Goal: Task Accomplishment & Management: Complete application form

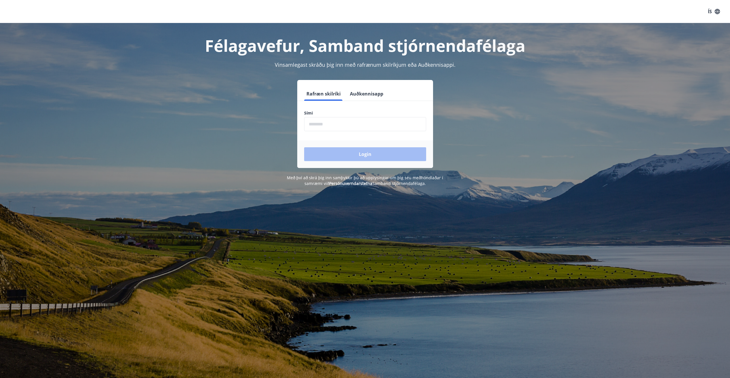
click at [345, 140] on form "Rafræn skilríki Auðkennisapp Sími ​ Login" at bounding box center [365, 127] width 136 height 81
click at [335, 123] on input "phone" at bounding box center [365, 124] width 122 height 14
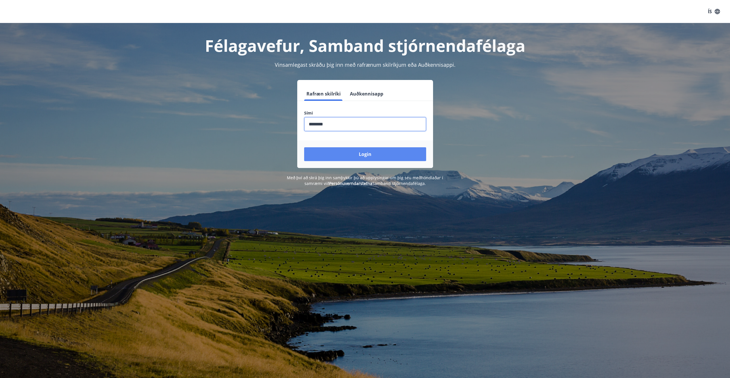
type input "********"
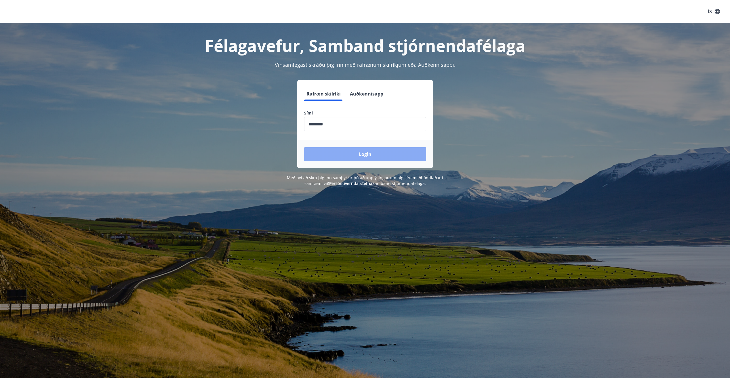
click at [362, 153] on button "Login" at bounding box center [365, 154] width 122 height 14
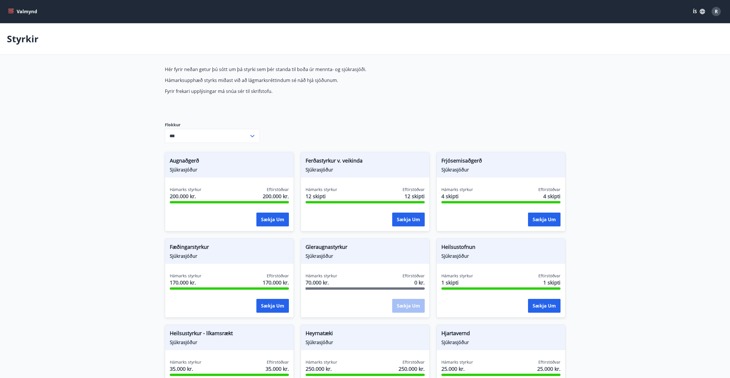
type input "***"
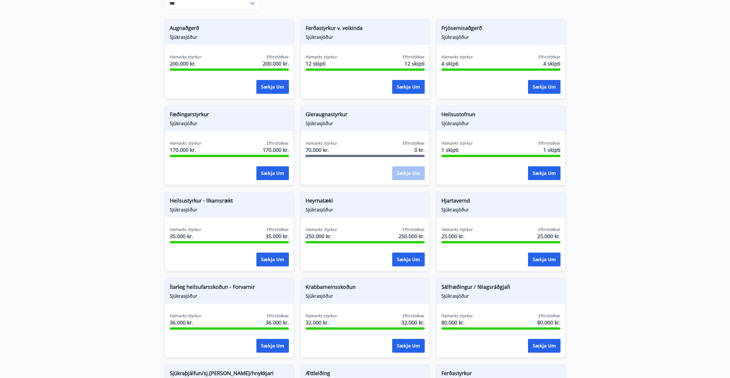
scroll to position [144, 0]
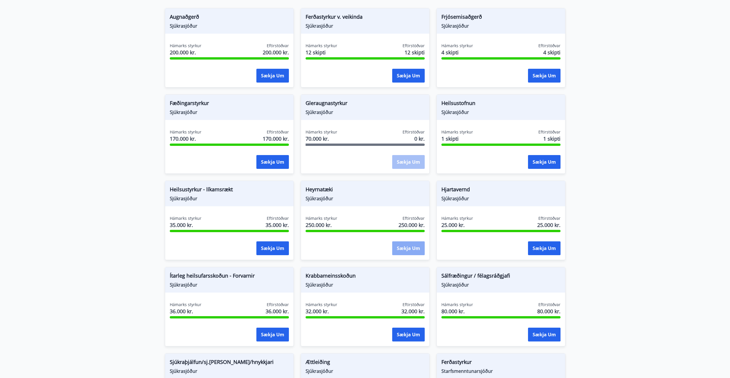
click at [404, 246] on button "Sækja um" at bounding box center [408, 248] width 33 height 14
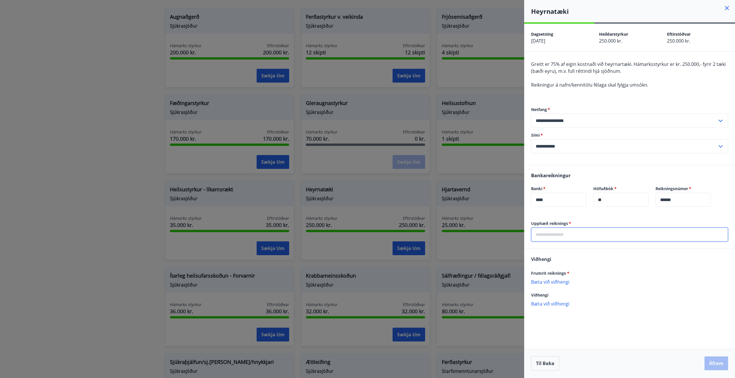
click at [542, 233] on input "text" at bounding box center [629, 235] width 197 height 14
type input "******"
click at [545, 282] on p "Bæta við viðhengi" at bounding box center [629, 282] width 197 height 6
click at [546, 285] on p "Heyrnastöðin.jpg" at bounding box center [551, 285] width 37 height 7
click at [566, 283] on p "Heyrnastöðin.jpg" at bounding box center [551, 285] width 37 height 7
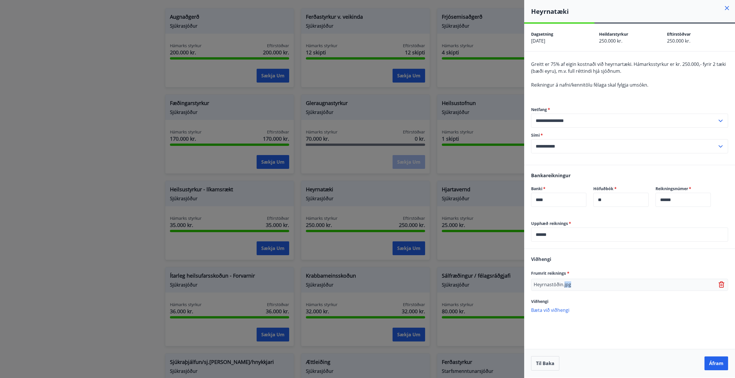
click at [566, 283] on p "Heyrnastöðin.jpg" at bounding box center [551, 285] width 37 height 7
drag, startPoint x: 566, startPoint y: 283, endPoint x: 547, endPoint y: 285, distance: 19.4
click at [547, 285] on p "Heyrnastöðin.jpg" at bounding box center [551, 285] width 37 height 7
click at [712, 362] on button "Áfram" at bounding box center [716, 364] width 24 height 14
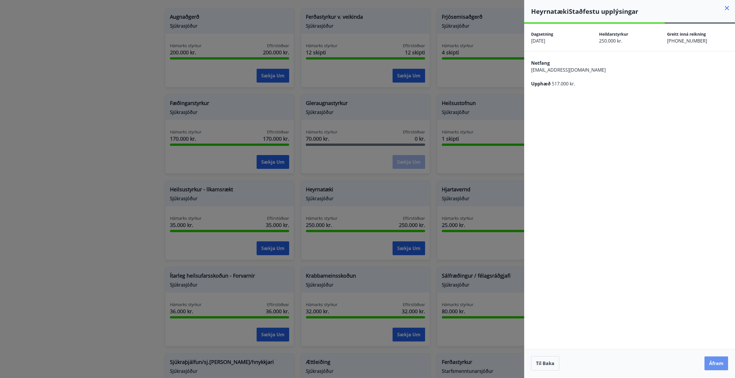
click at [712, 362] on button "Áfram" at bounding box center [716, 364] width 24 height 14
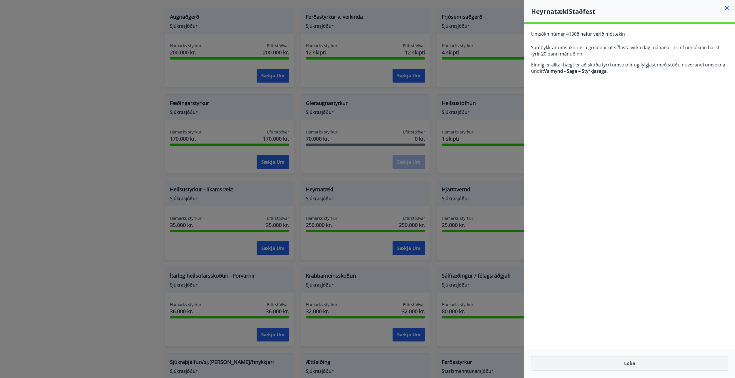
click at [636, 363] on button "Loka" at bounding box center [629, 363] width 197 height 14
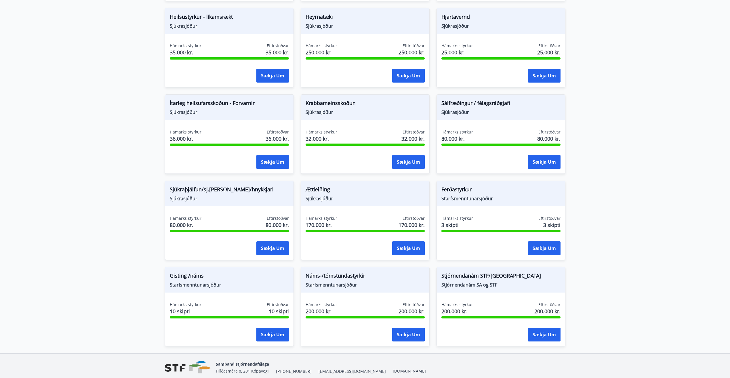
scroll to position [340, 0]
